Goal: Obtain resource: Download file/media

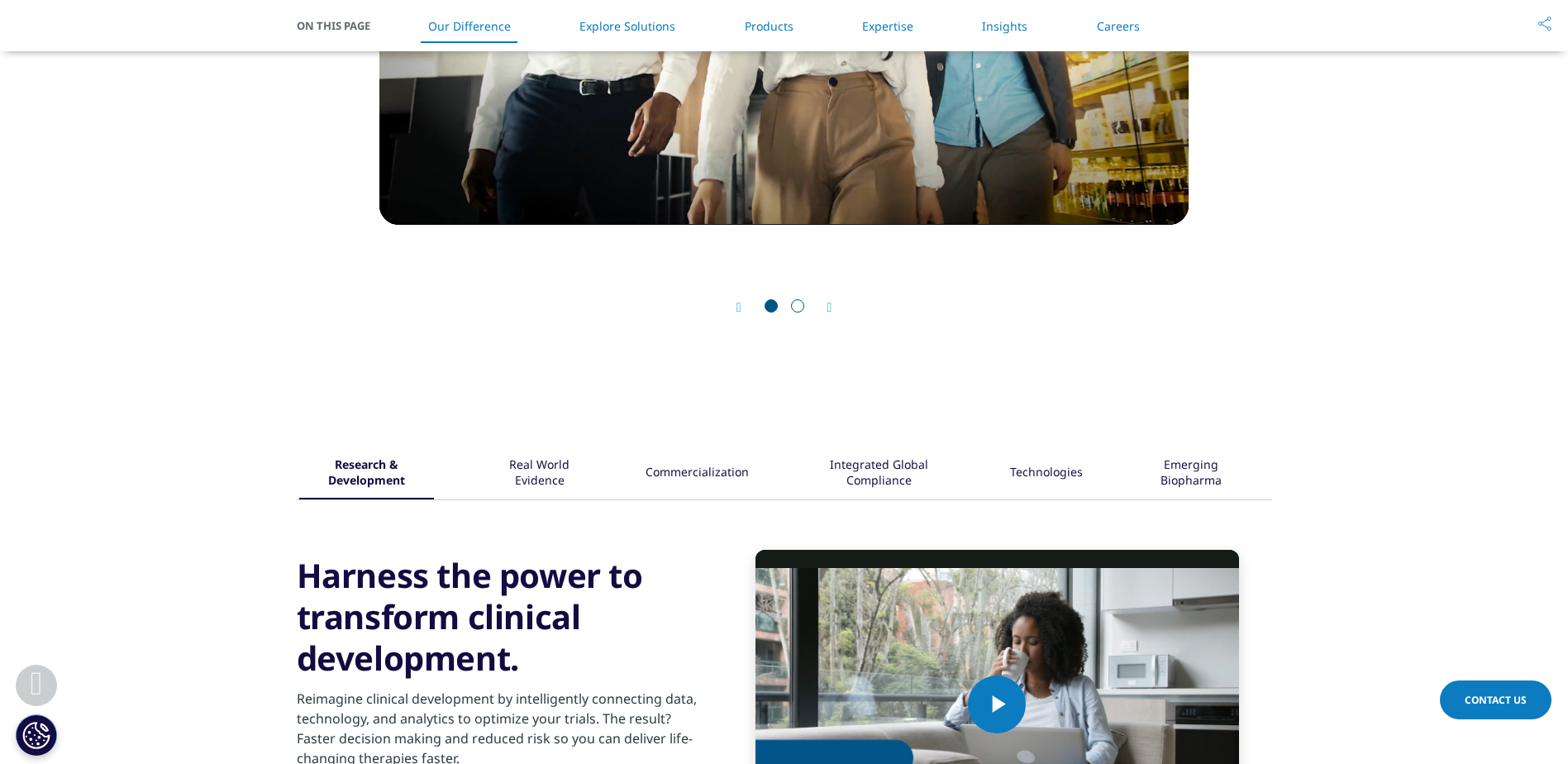
scroll to position [1818, 0]
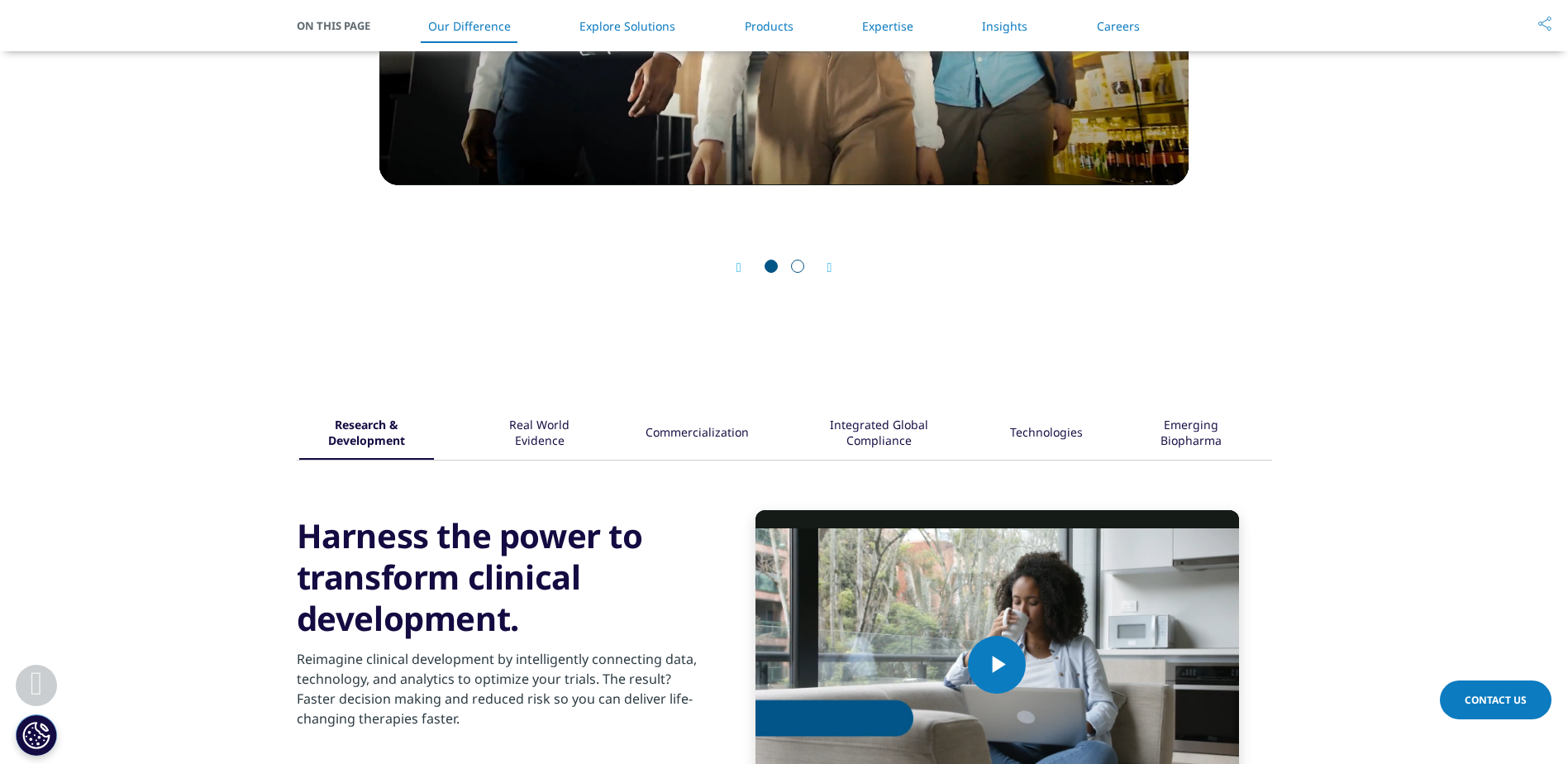
click at [711, 428] on div "Commercialization" at bounding box center [696, 434] width 103 height 51
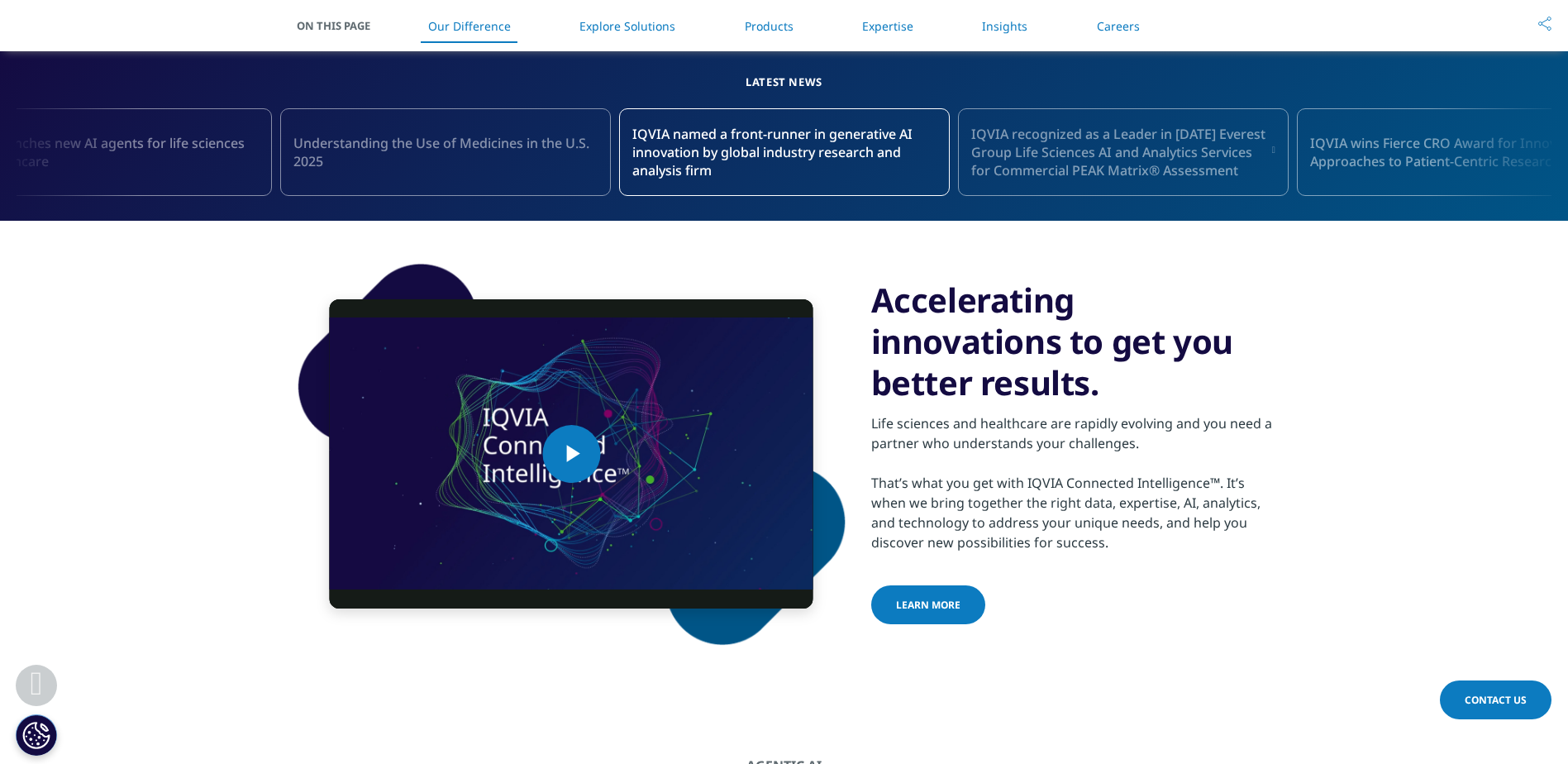
scroll to position [331, 0]
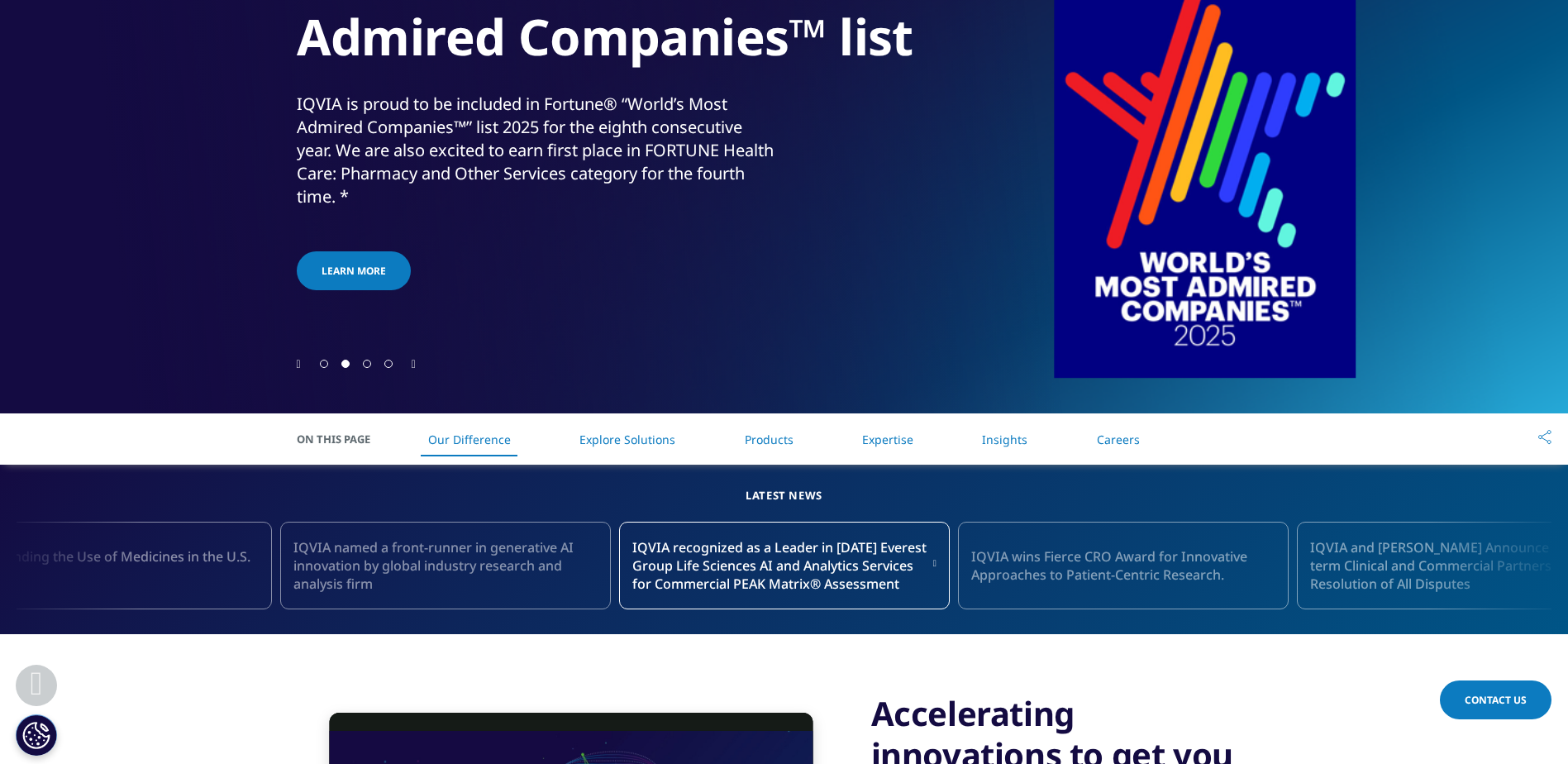
click at [768, 436] on link "Products" at bounding box center [769, 439] width 48 height 16
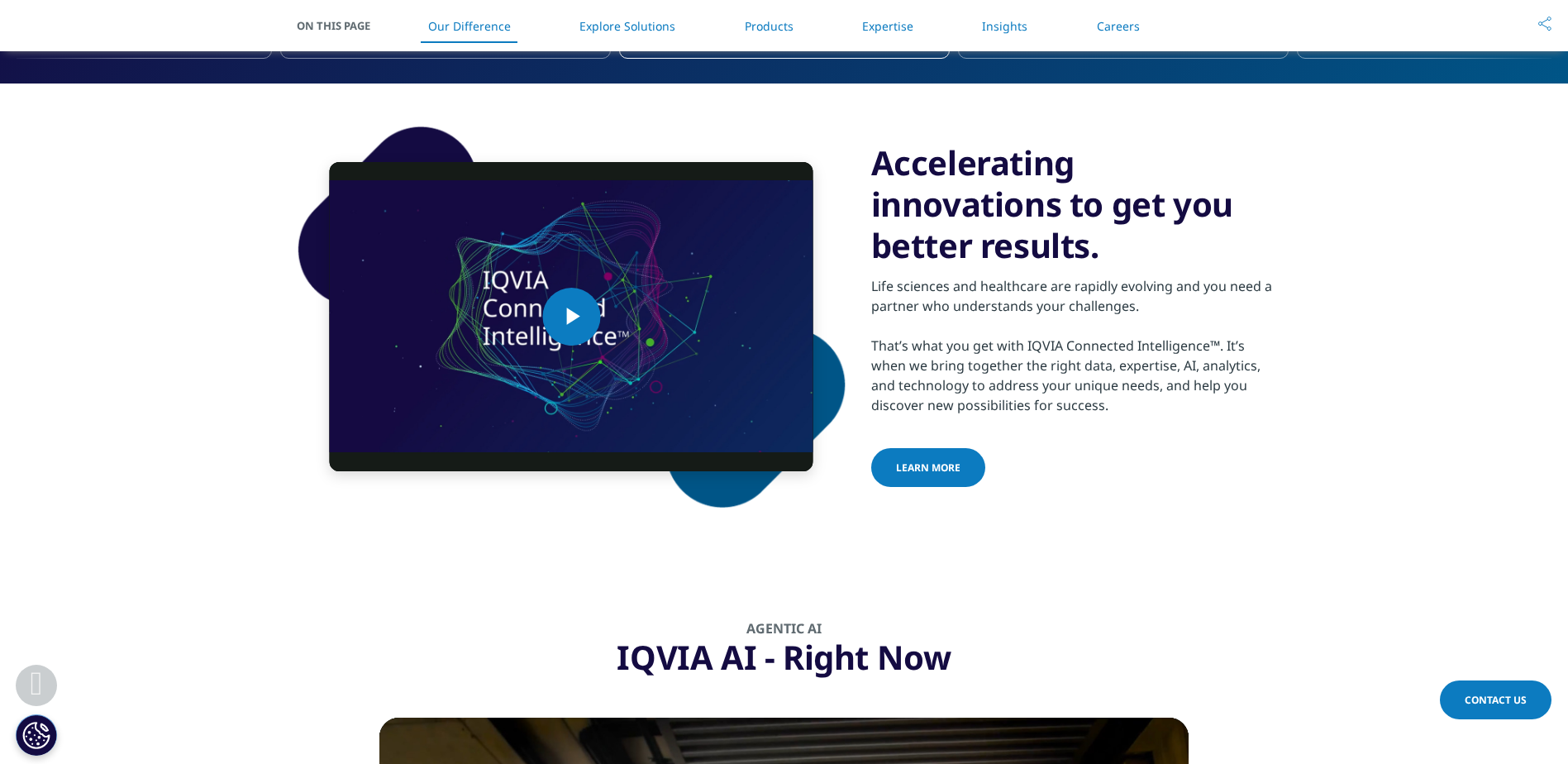
scroll to position [670, 0]
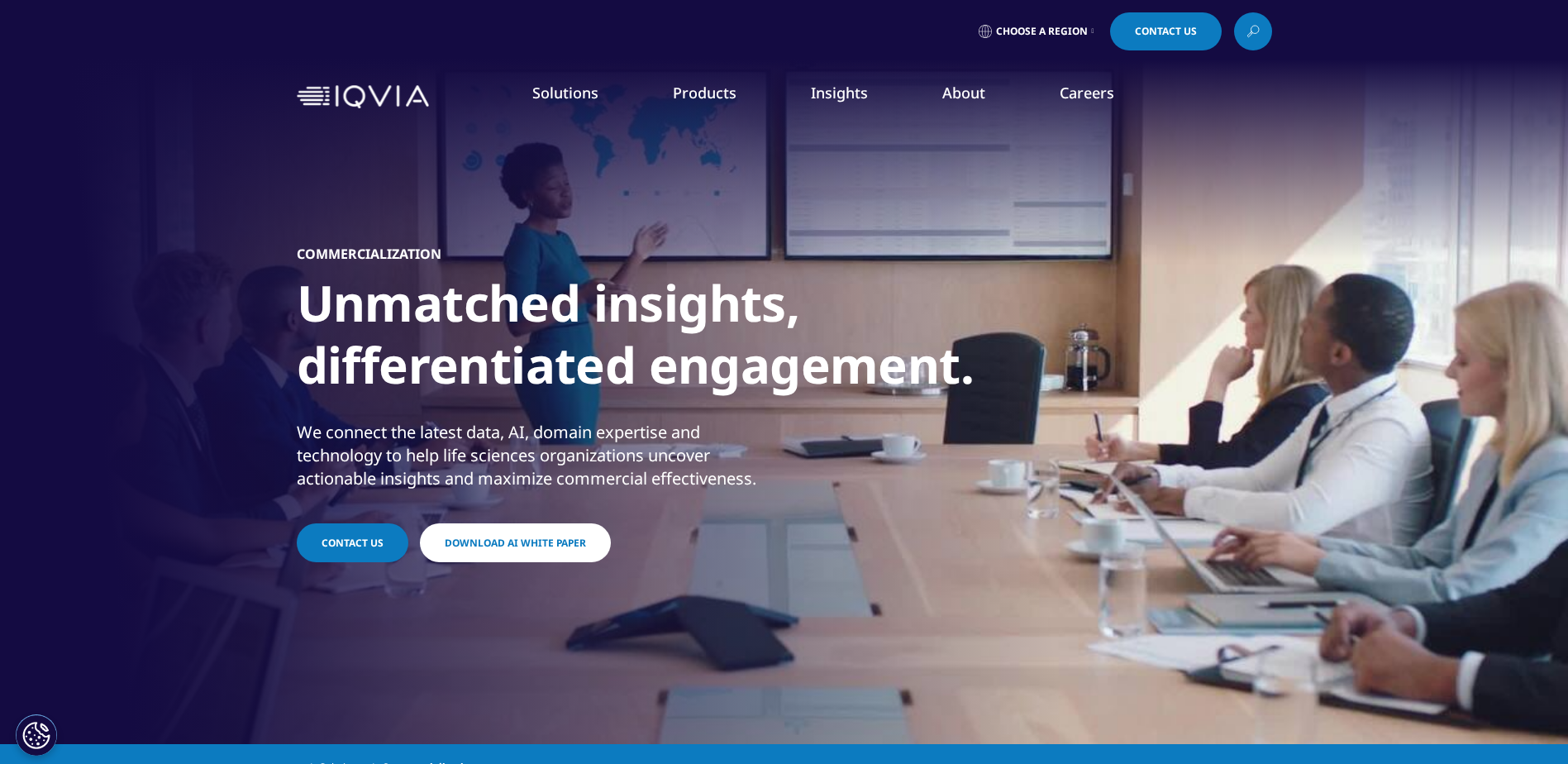
click at [478, 543] on span "Download AI White Paper" at bounding box center [515, 542] width 142 height 14
